Goal: Navigation & Orientation: Understand site structure

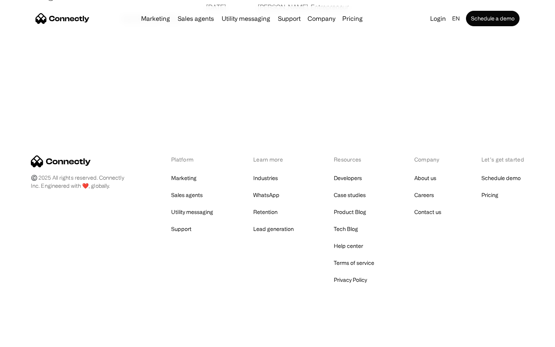
scroll to position [1480, 0]
